Goal: Task Accomplishment & Management: Manage account settings

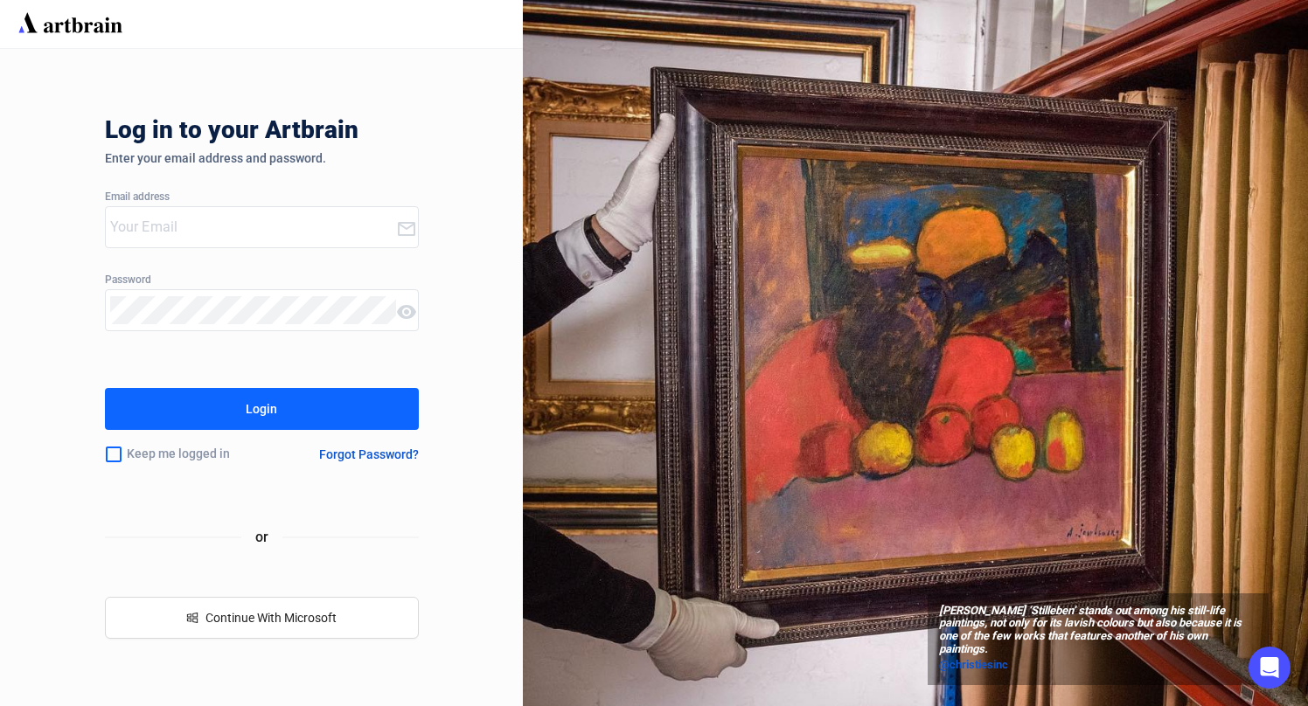
type input "[EMAIL_ADDRESS][DOMAIN_NAME]"
click at [330, 414] on button "Login" at bounding box center [262, 409] width 314 height 42
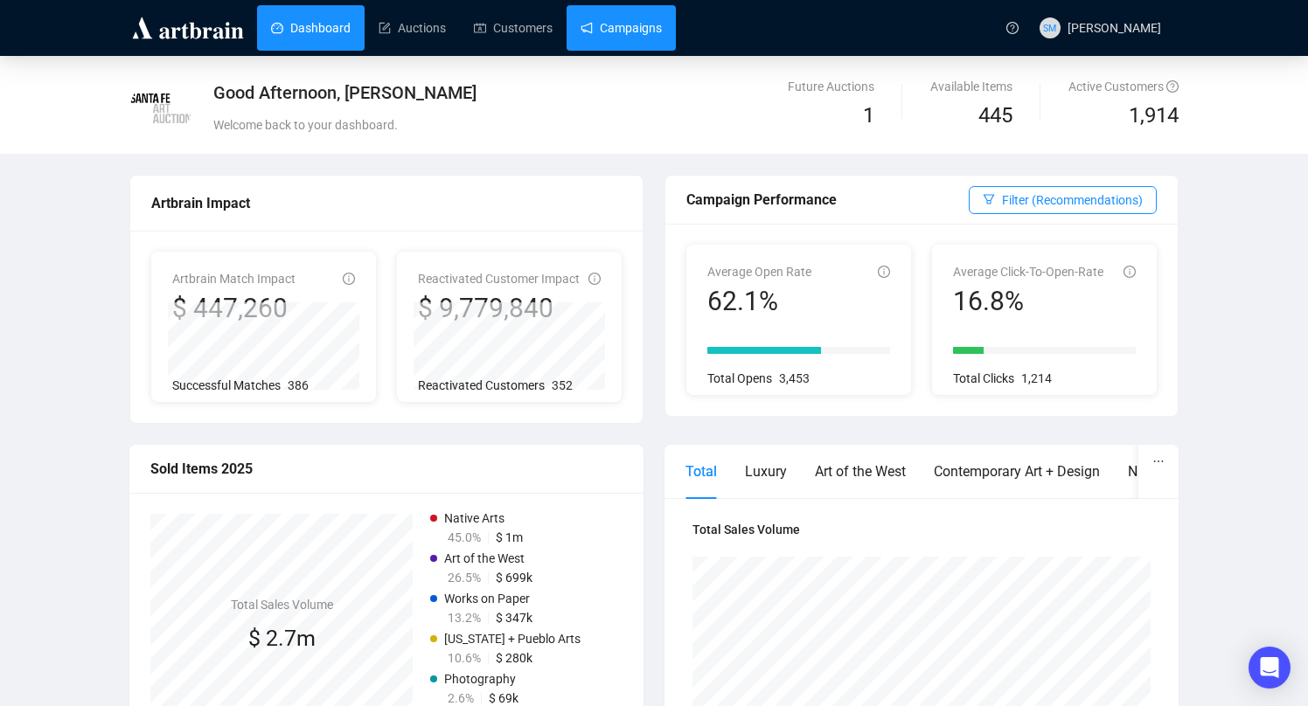
click at [624, 37] on link "Campaigns" at bounding box center [621, 27] width 81 height 45
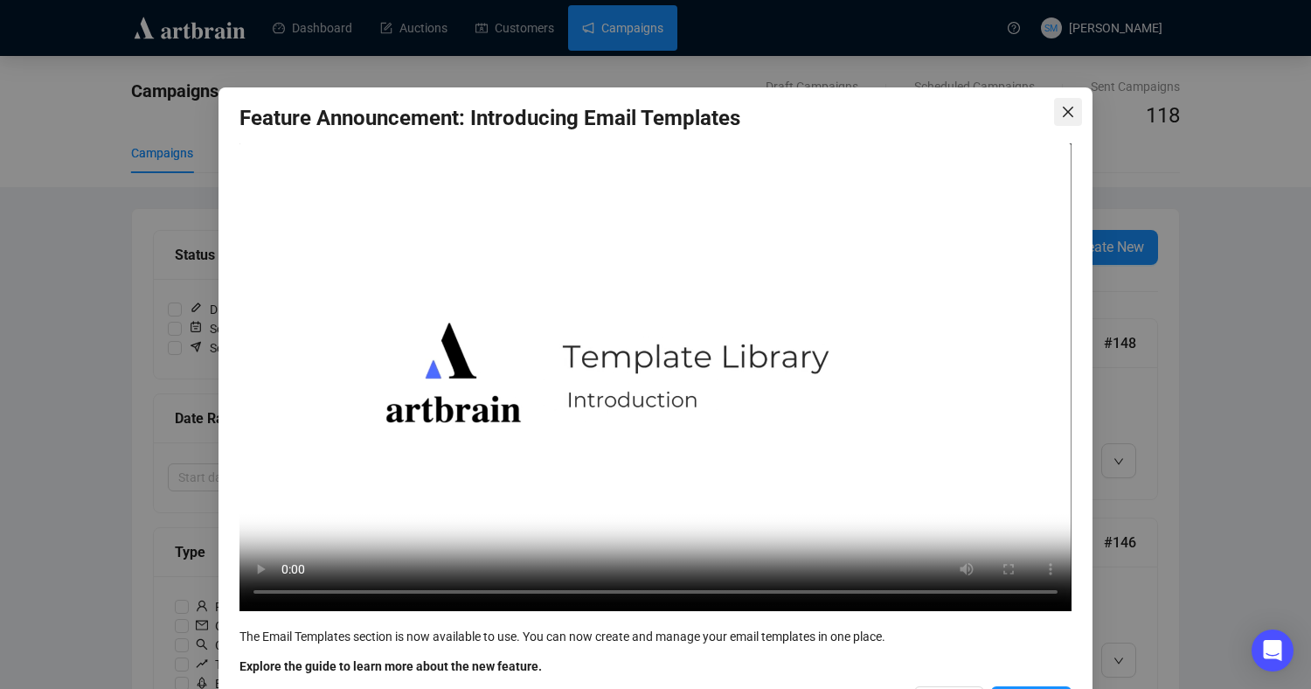
click at [1067, 109] on icon "close" at bounding box center [1068, 112] width 10 height 10
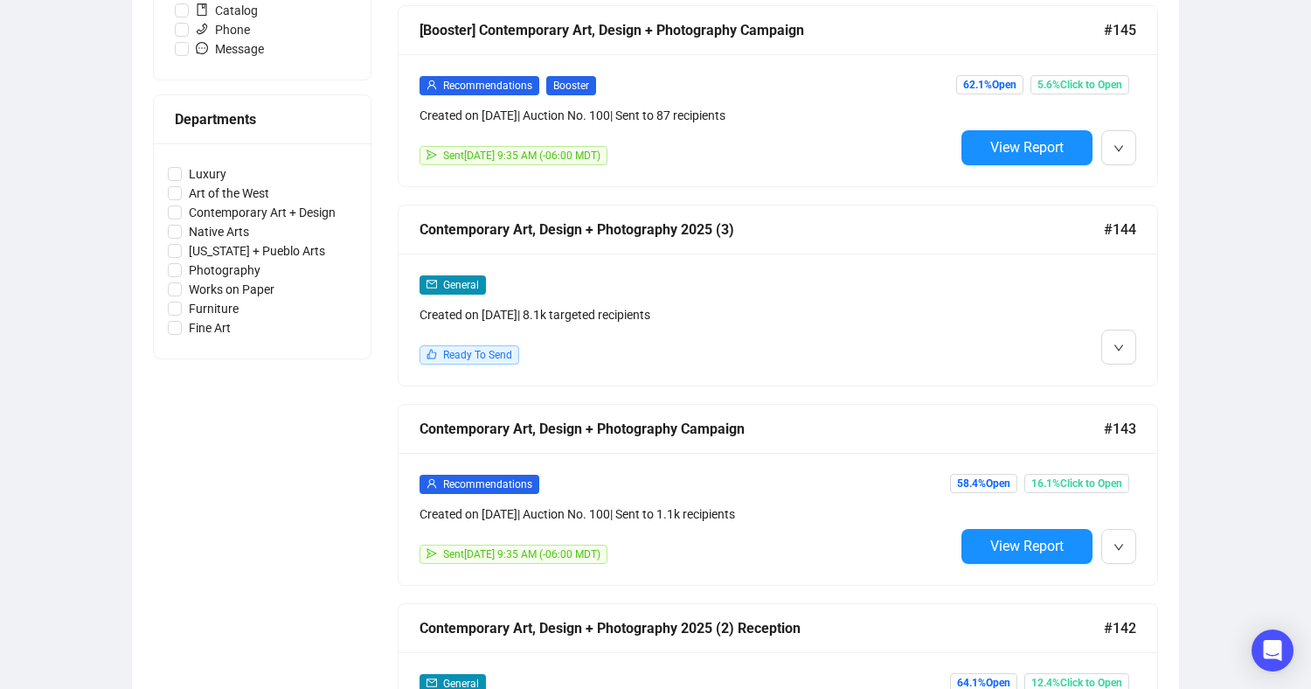
scroll to position [713, 0]
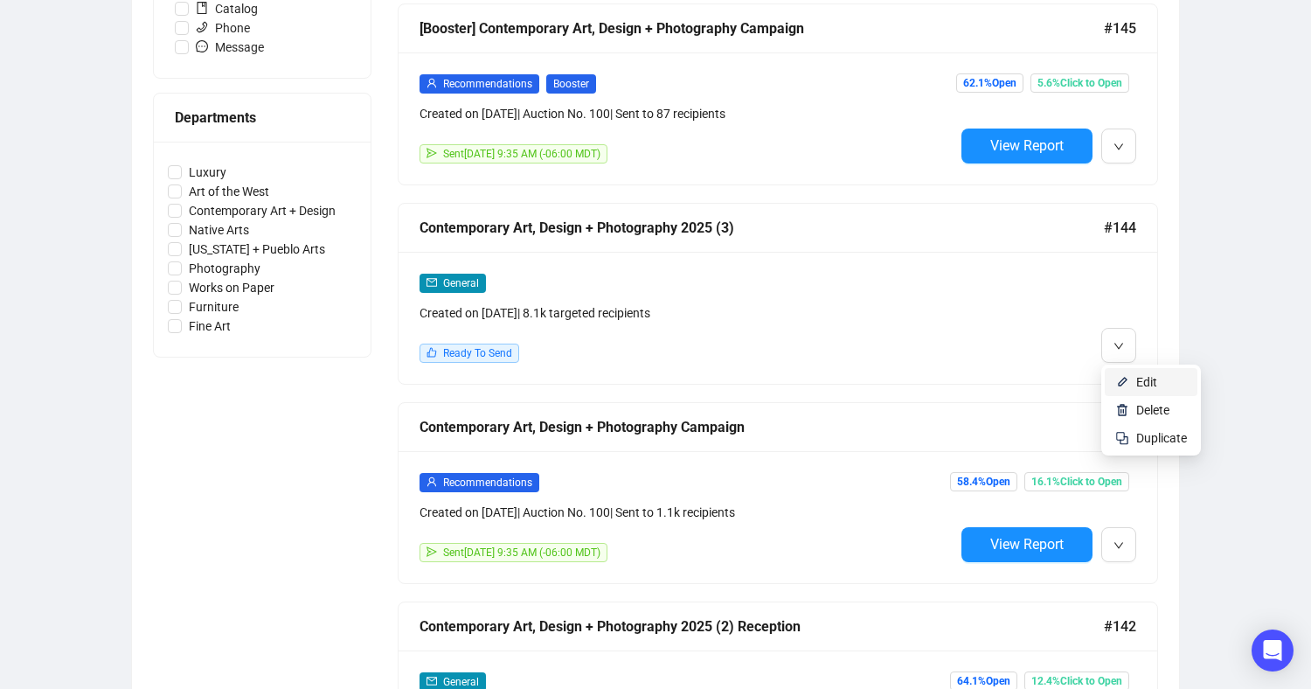
click at [1145, 384] on span "Edit" at bounding box center [1147, 382] width 21 height 14
